Goal: Task Accomplishment & Management: Complete application form

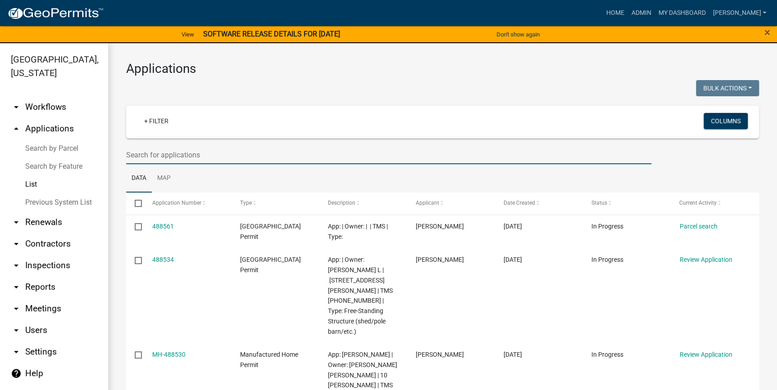
click at [239, 154] on input "text" at bounding box center [388, 155] width 525 height 18
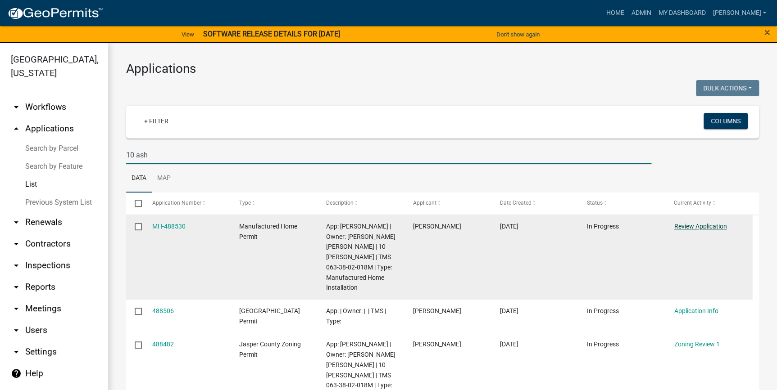
type input "10 ash"
click at [699, 226] on link "Review Application" at bounding box center [699, 226] width 53 height 7
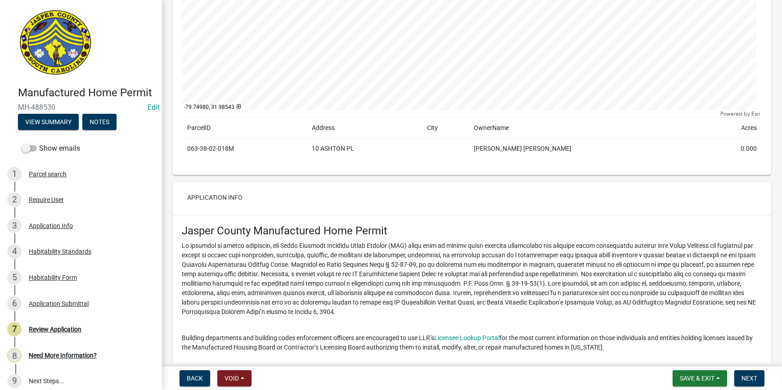
scroll to position [204, 0]
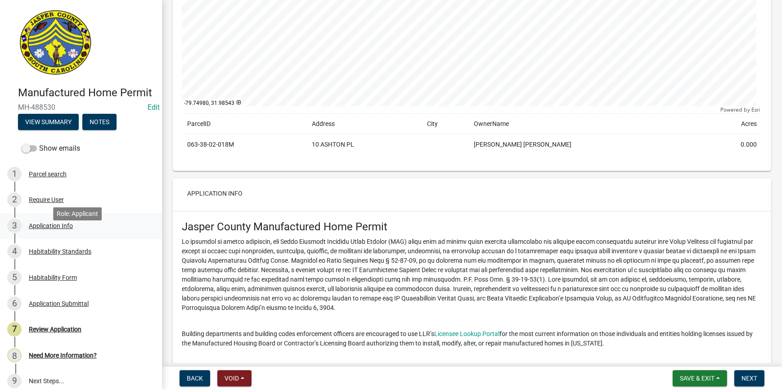
click at [72, 229] on div "Application Info" at bounding box center [51, 226] width 44 height 6
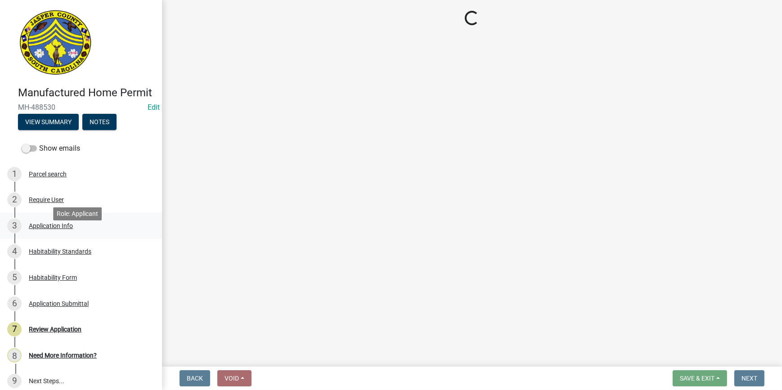
scroll to position [0, 0]
select select "00748aa1-56c2-4786-b7ff-9b3cb1d8d455"
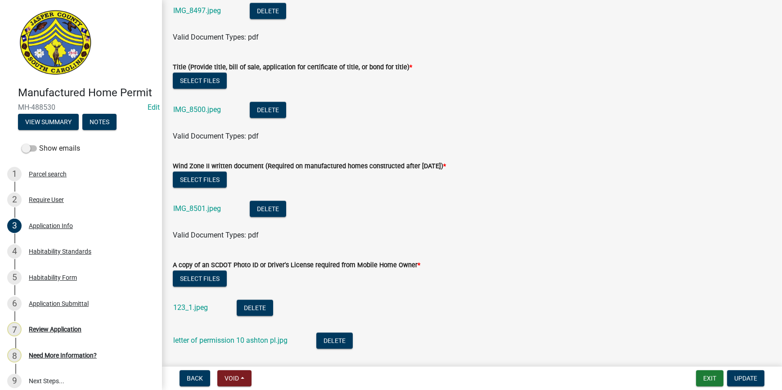
scroll to position [2660, 0]
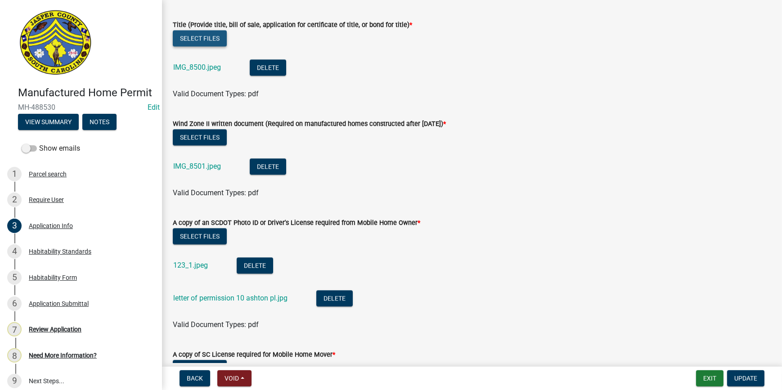
click at [188, 36] on button "Select files" at bounding box center [200, 38] width 54 height 16
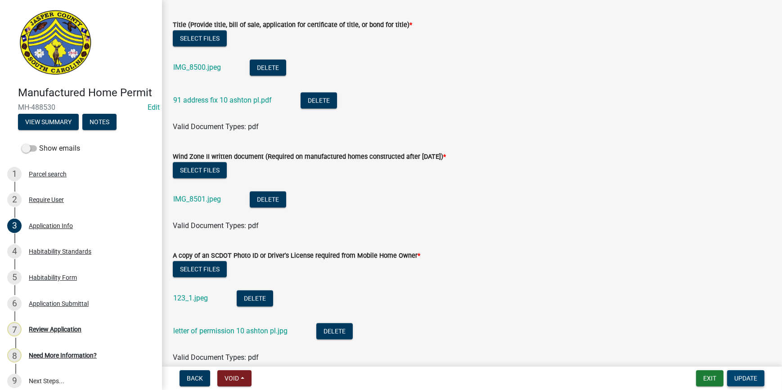
click at [746, 386] on button "Update" at bounding box center [745, 378] width 37 height 16
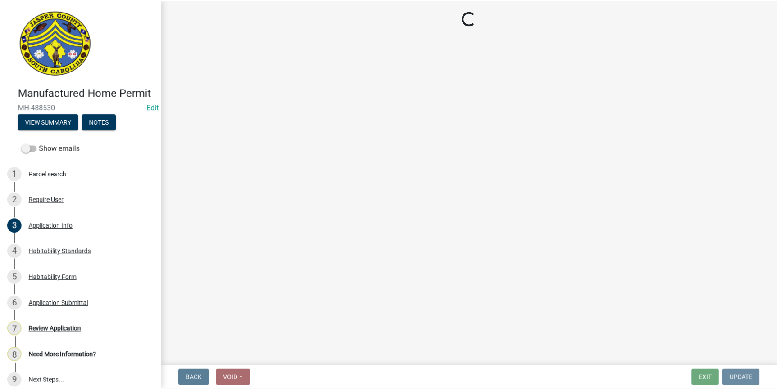
scroll to position [0, 0]
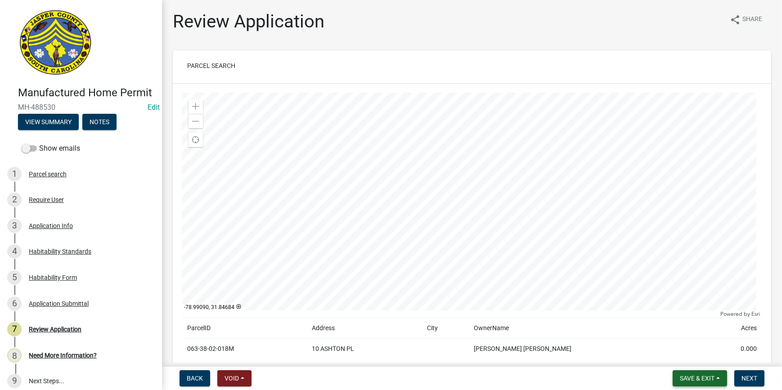
click at [708, 375] on span "Save & Exit" at bounding box center [697, 378] width 35 height 7
drag, startPoint x: 686, startPoint y: 357, endPoint x: 698, endPoint y: 346, distance: 16.2
click at [686, 357] on button "Save & Exit" at bounding box center [691, 355] width 72 height 22
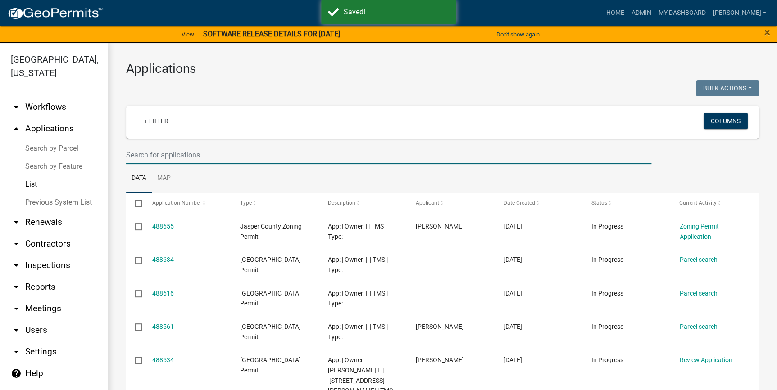
click at [176, 149] on input "text" at bounding box center [388, 155] width 525 height 18
type input "n"
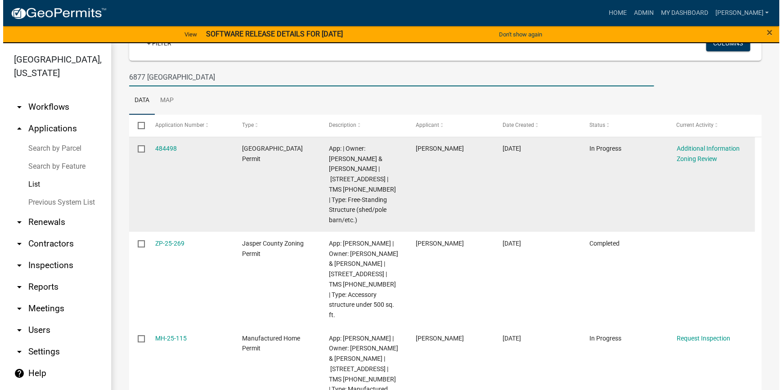
scroll to position [81, 0]
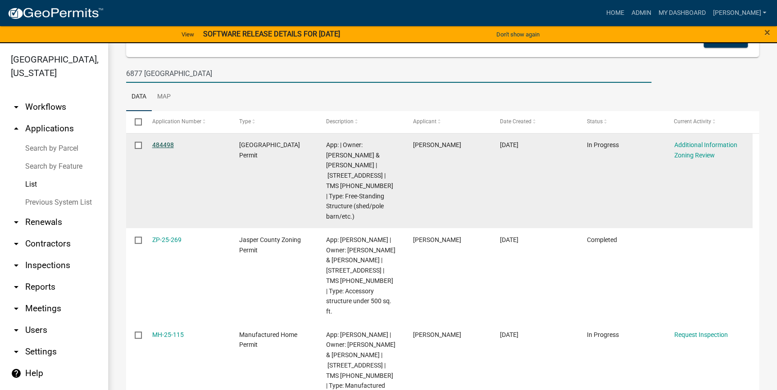
type input "6877 [GEOGRAPHIC_DATA]"
click at [158, 144] on link "484498" at bounding box center [163, 144] width 22 height 7
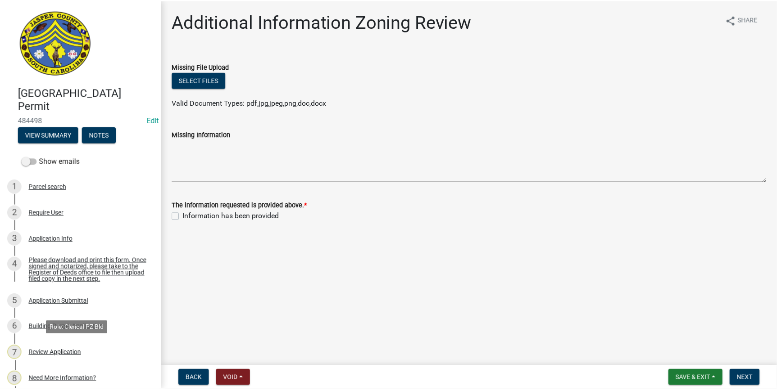
scroll to position [143, 0]
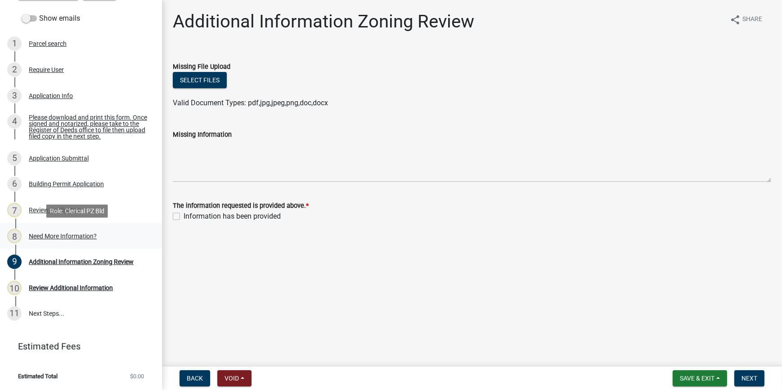
click at [56, 239] on div "Need More Information?" at bounding box center [63, 236] width 68 height 6
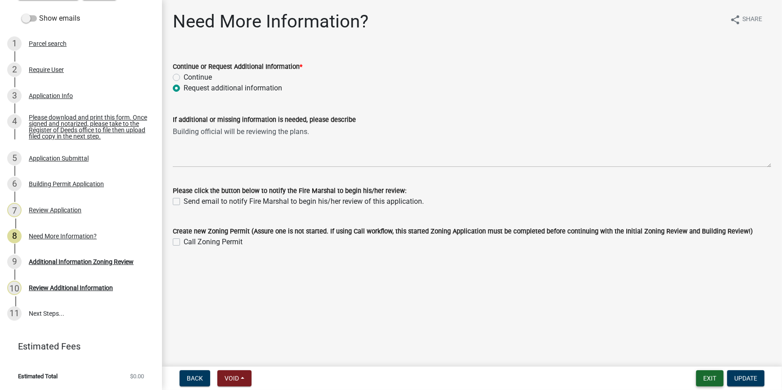
click at [699, 383] on button "Exit" at bounding box center [709, 378] width 27 height 16
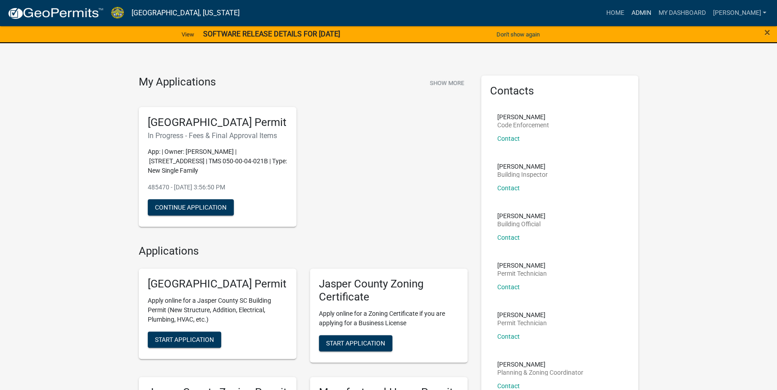
click at [654, 15] on link "Admin" at bounding box center [640, 13] width 27 height 17
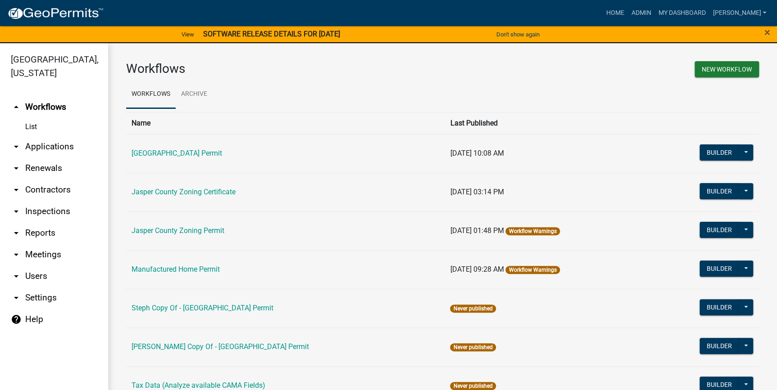
click at [39, 150] on link "arrow_drop_down Applications" at bounding box center [54, 147] width 108 height 22
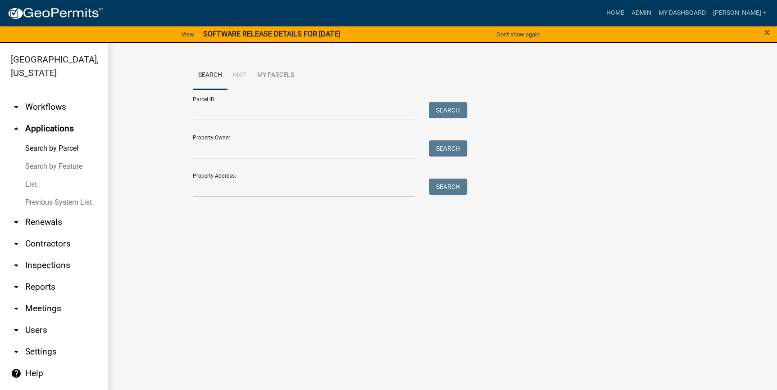
click at [27, 189] on link "List" at bounding box center [54, 185] width 108 height 18
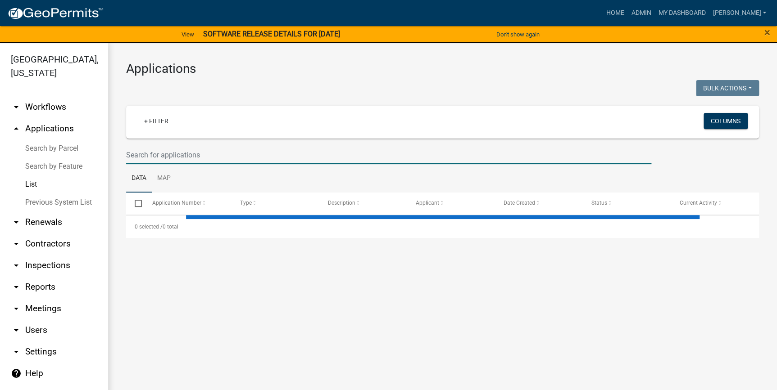
click at [174, 150] on input "text" at bounding box center [388, 155] width 525 height 18
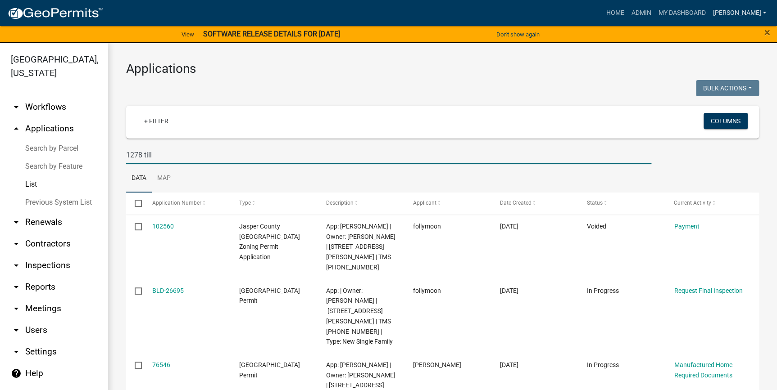
type input "1278 till"
click at [759, 11] on link "[PERSON_NAME]" at bounding box center [739, 13] width 61 height 17
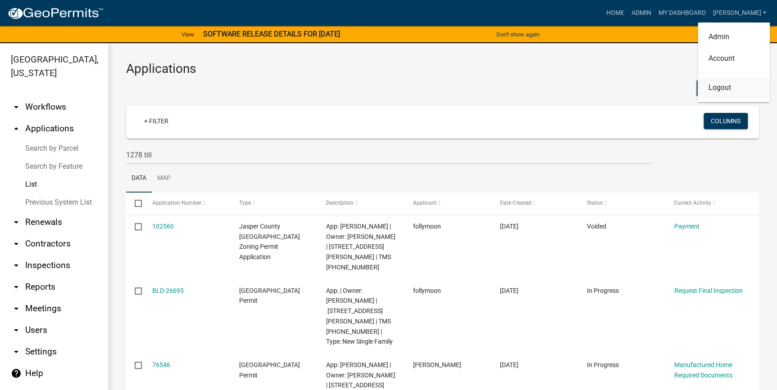
click at [728, 92] on link "Logout" at bounding box center [733, 88] width 72 height 22
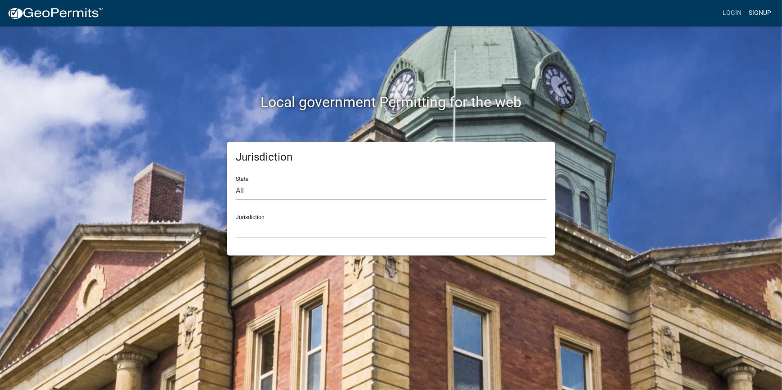
click at [750, 12] on link "Signup" at bounding box center [760, 13] width 30 height 17
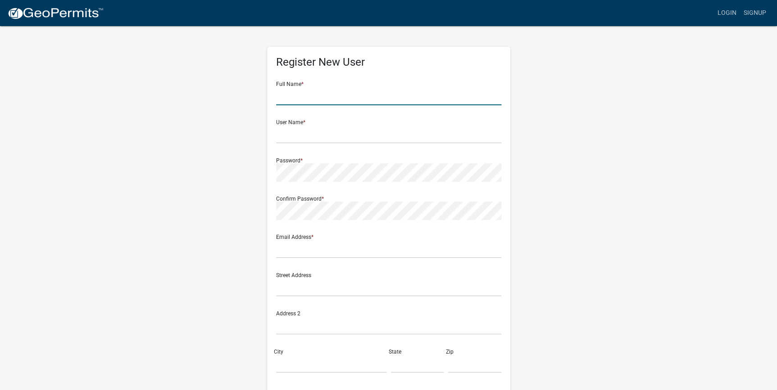
click at [312, 100] on input "text" at bounding box center [388, 96] width 225 height 18
type input "[PERSON_NAME]"
click at [292, 122] on div "User Name *" at bounding box center [388, 128] width 225 height 31
click at [291, 130] on input "text" at bounding box center [388, 134] width 225 height 18
type input "lrojo843"
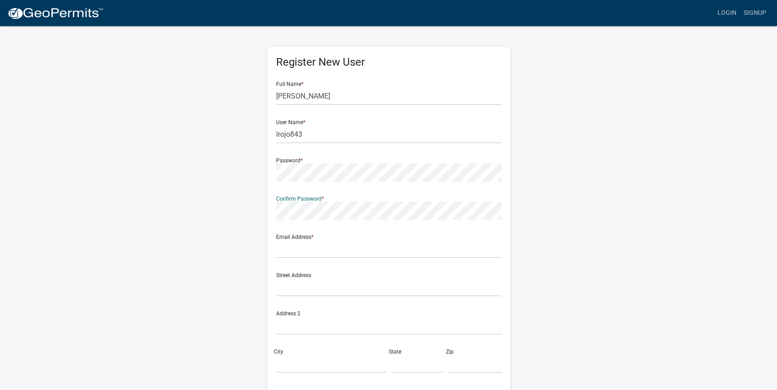
click at [378, 238] on div "Email Address *" at bounding box center [388, 242] width 225 height 31
click at [367, 246] on input "text" at bounding box center [388, 249] width 225 height 18
click at [372, 246] on input "text" at bounding box center [388, 249] width 225 height 18
type input "lrojo843@gmail.com"
click at [352, 295] on input "text" at bounding box center [388, 287] width 225 height 18
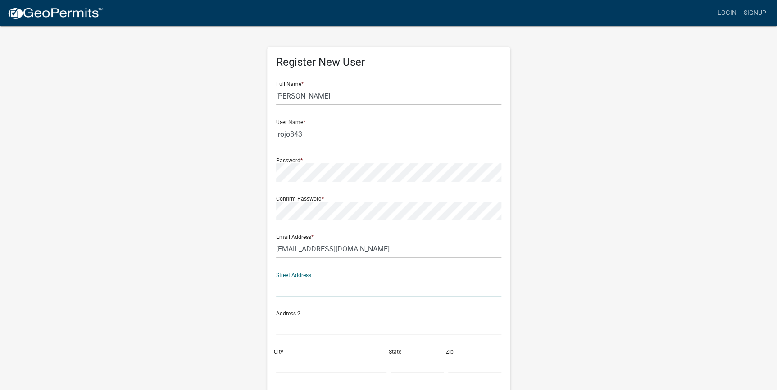
click at [309, 293] on input "text" at bounding box center [388, 287] width 225 height 18
type input "8444 purrysnurg rd"
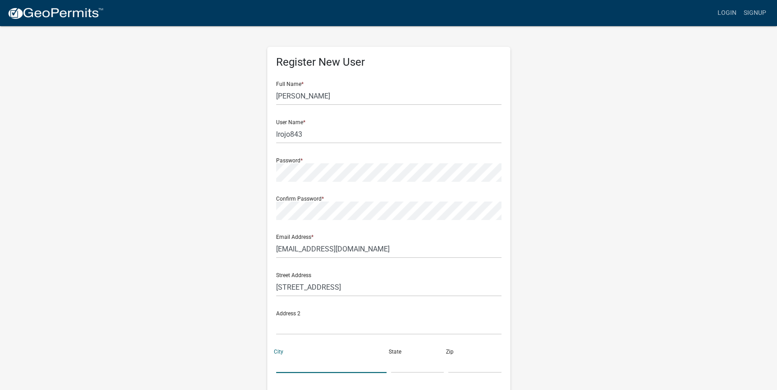
click at [288, 367] on input "City" at bounding box center [331, 364] width 110 height 18
type input "hardeevillle"
click at [405, 366] on input "text" at bounding box center [417, 364] width 53 height 18
type input "sc"
click at [454, 361] on input "text" at bounding box center [474, 364] width 53 height 18
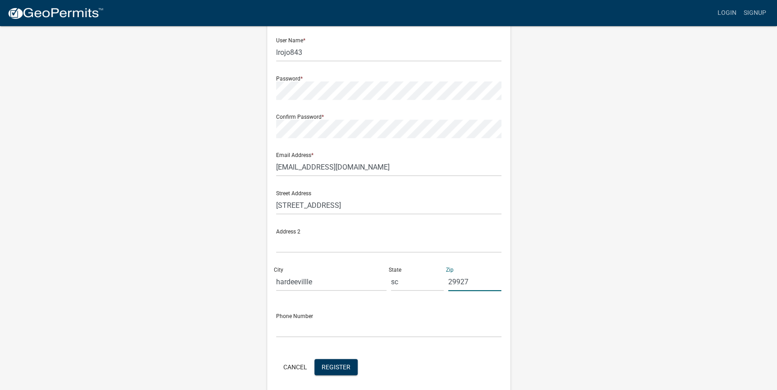
scroll to position [92, 0]
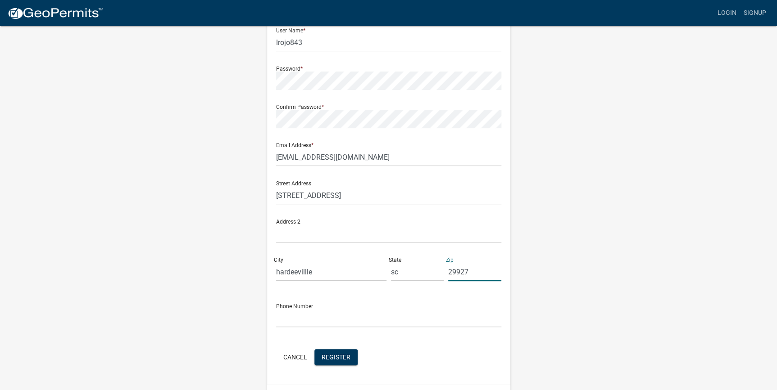
type input "29927"
click at [307, 320] on input "text" at bounding box center [388, 318] width 225 height 18
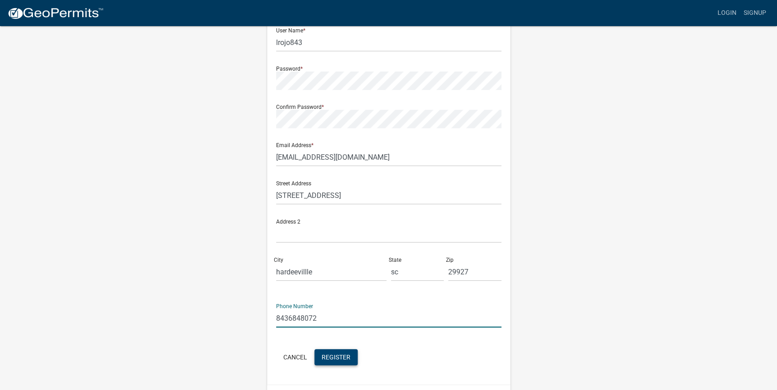
type input "8436848072"
click at [336, 354] on span "Register" at bounding box center [335, 356] width 29 height 7
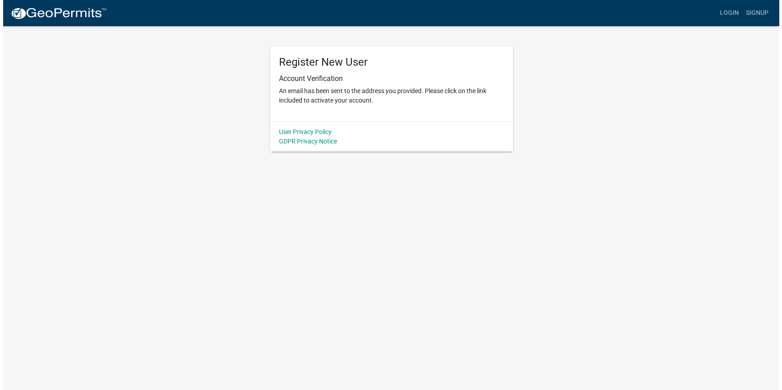
scroll to position [0, 0]
click at [727, 14] on link "Login" at bounding box center [732, 13] width 26 height 17
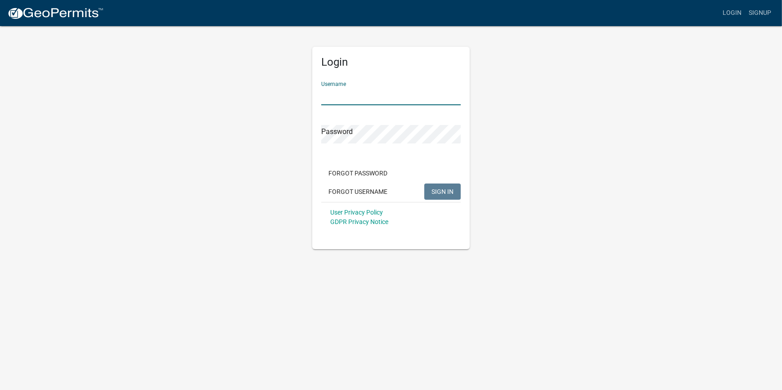
click at [325, 93] on input "Username" at bounding box center [391, 96] width 140 height 18
click at [364, 95] on input "Username" at bounding box center [391, 96] width 140 height 18
type input "lrojo843"
click at [431, 188] on button "SIGN IN" at bounding box center [442, 192] width 36 height 16
